Goal: Transaction & Acquisition: Purchase product/service

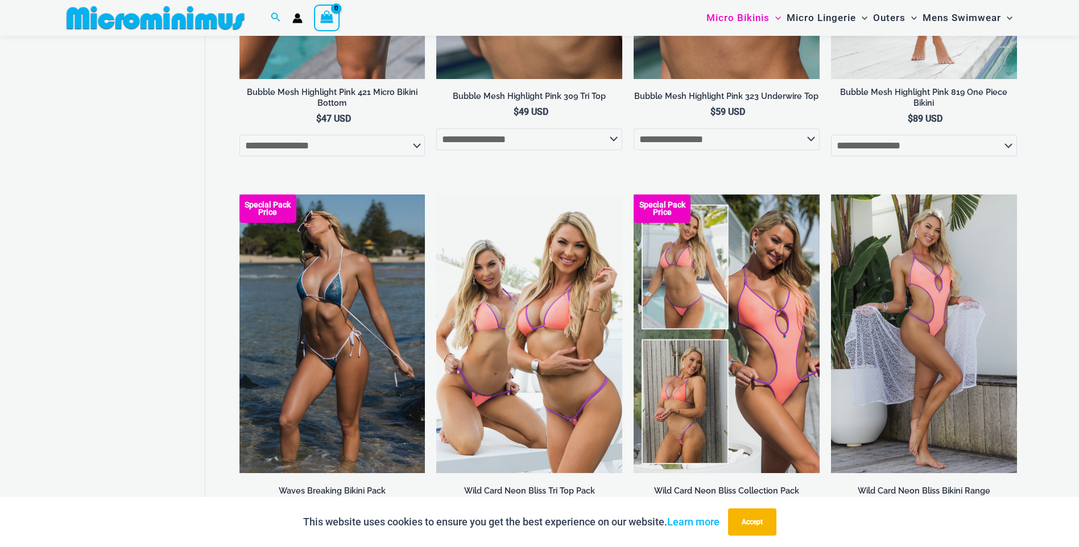
scroll to position [1754, 0]
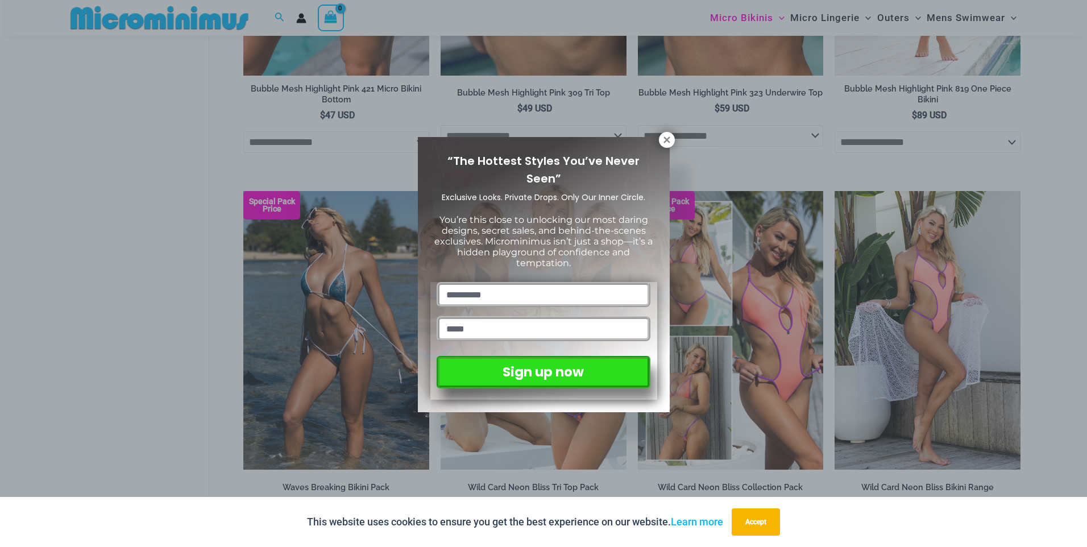
drag, startPoint x: 669, startPoint y: 140, endPoint x: 718, endPoint y: 208, distance: 83.8
click at [669, 140] on icon at bounding box center [667, 140] width 10 height 10
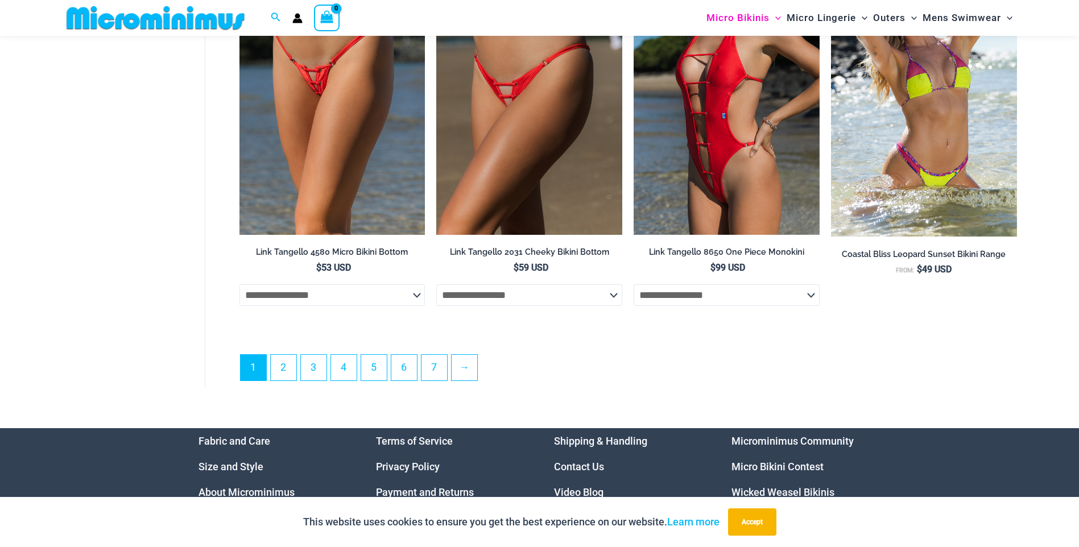
scroll to position [3071, 0]
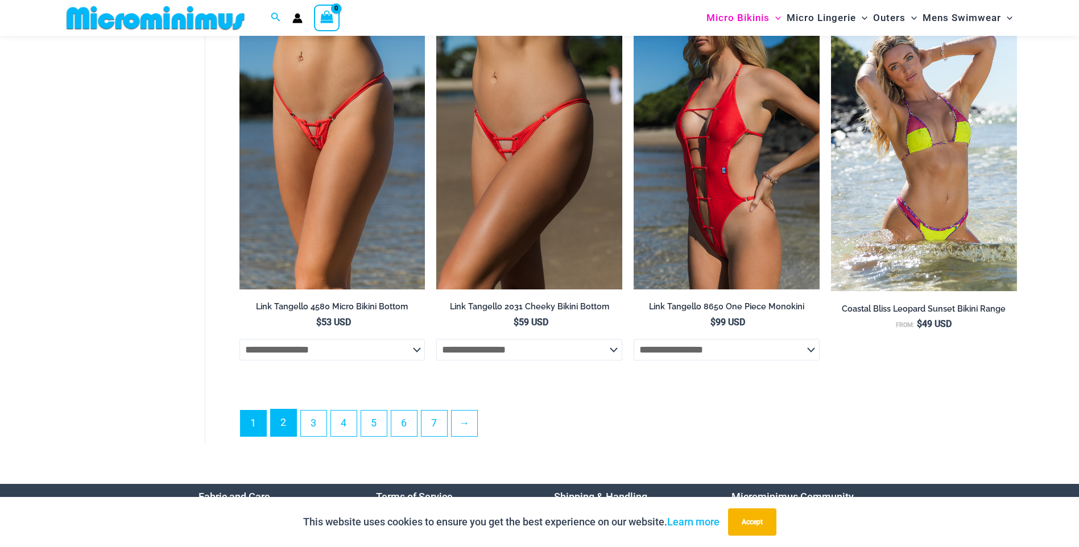
click at [288, 436] on link "2" at bounding box center [284, 422] width 26 height 27
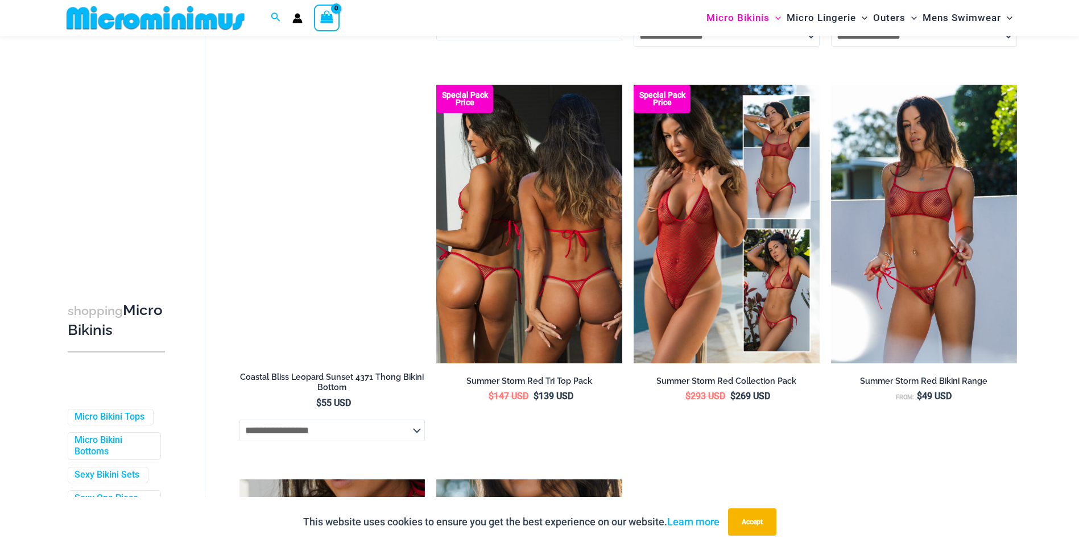
scroll to position [444, 0]
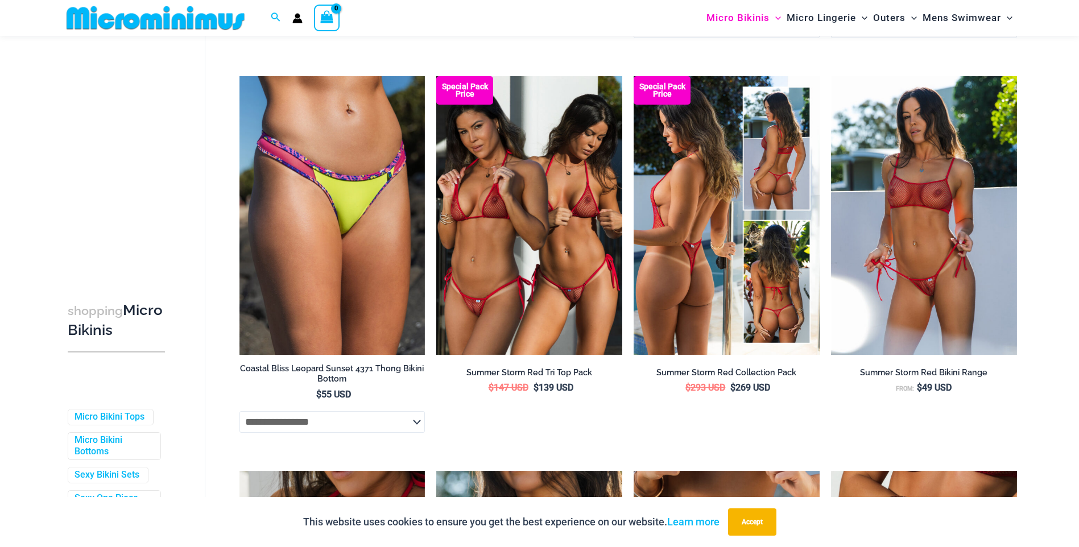
click at [731, 227] on img at bounding box center [727, 215] width 186 height 279
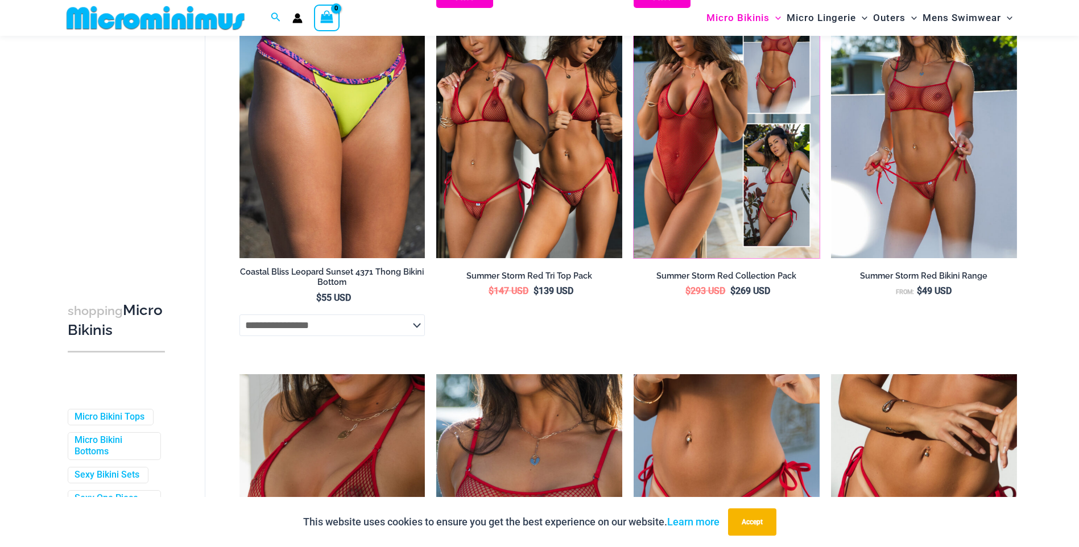
scroll to position [729, 0]
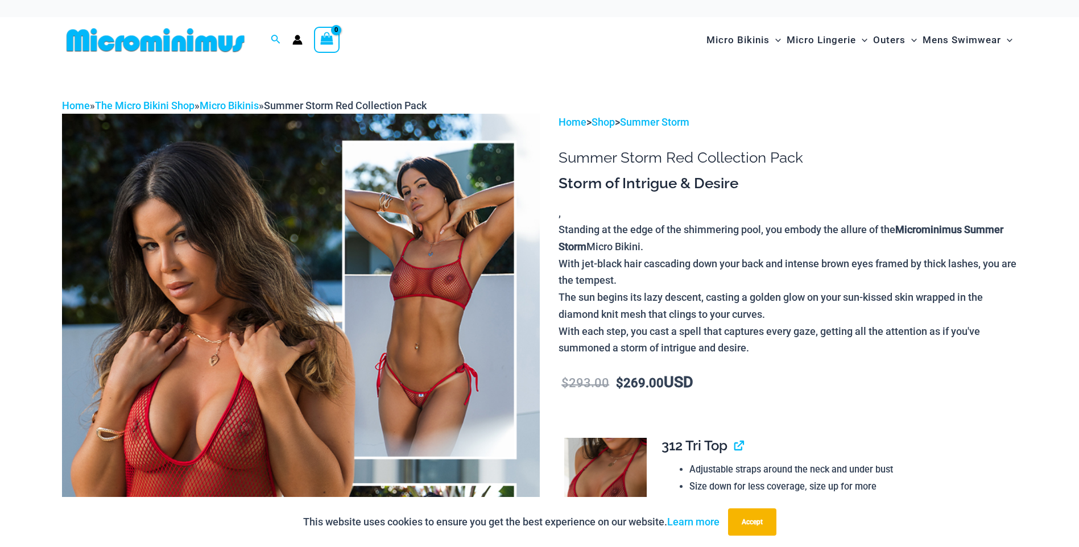
click at [172, 44] on img at bounding box center [155, 40] width 187 height 26
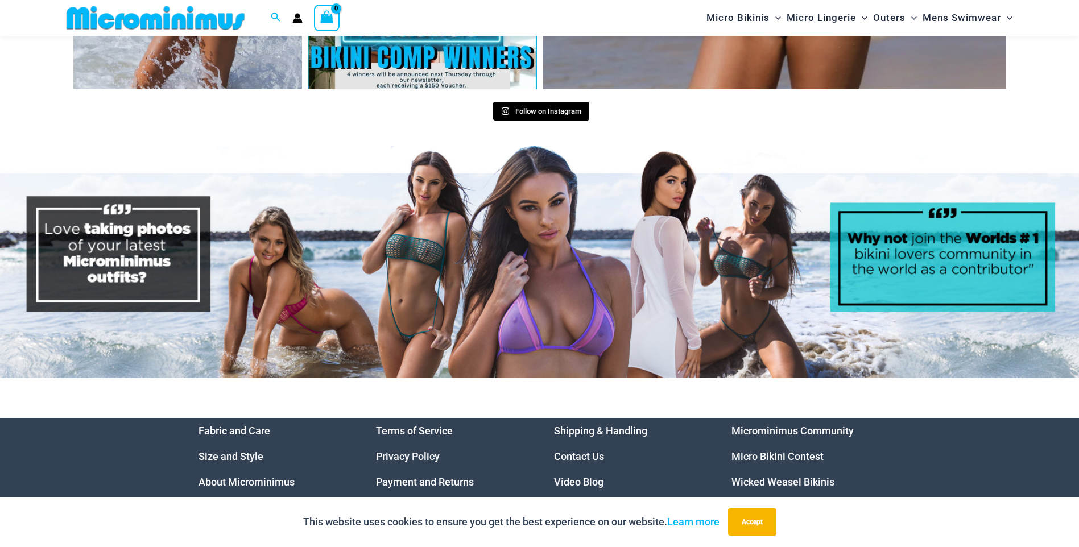
scroll to position [5478, 0]
